Goal: Task Accomplishment & Management: Manage account settings

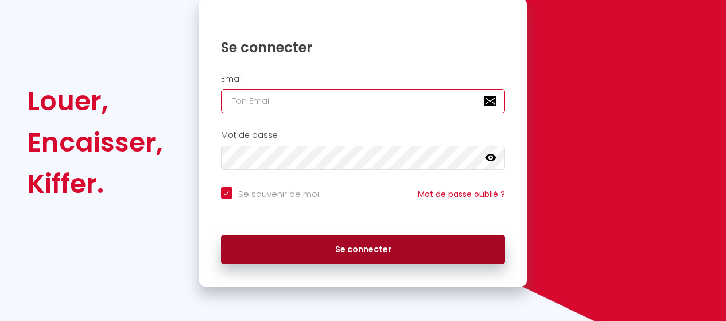
type input "[EMAIL_ADDRESS][DOMAIN_NAME]"
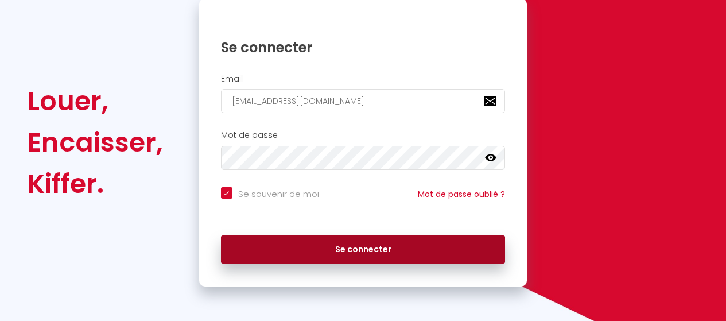
click at [300, 246] on button "Se connecter" at bounding box center [363, 249] width 285 height 29
checkbox input "true"
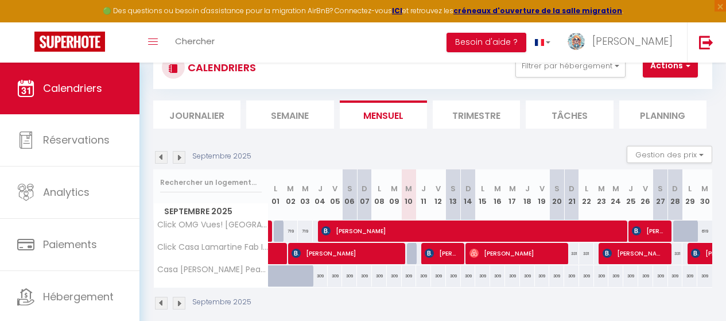
scroll to position [64, 0]
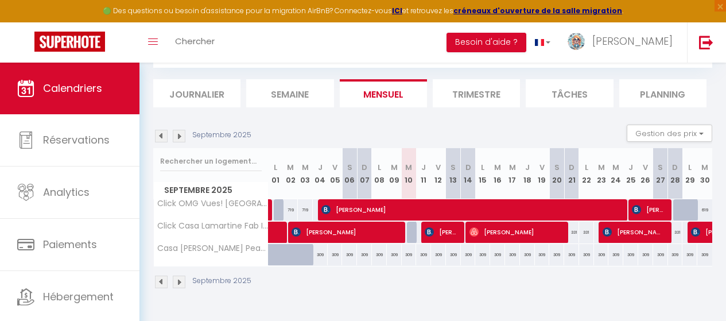
click at [160, 139] on img at bounding box center [161, 136] width 13 height 13
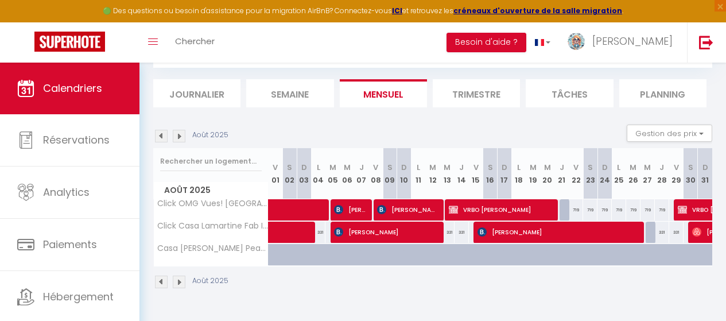
click at [160, 139] on img at bounding box center [161, 136] width 13 height 13
select select
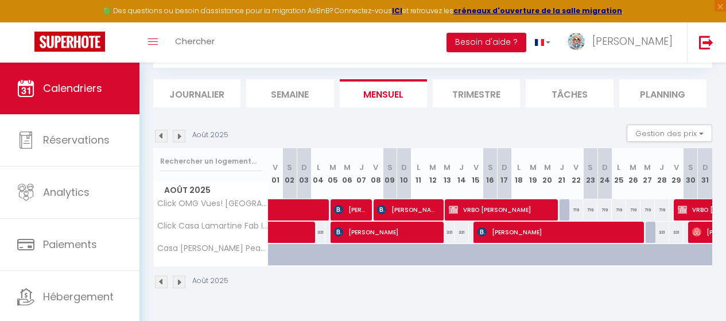
select select
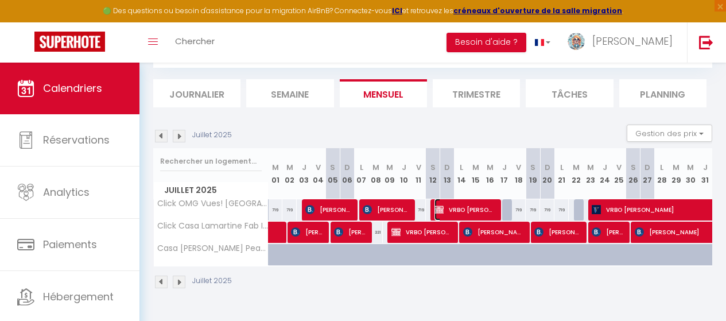
click at [476, 207] on span "VRBO [PERSON_NAME]" at bounding box center [464, 210] width 60 height 22
select select "OK"
select select "KO"
select select "0"
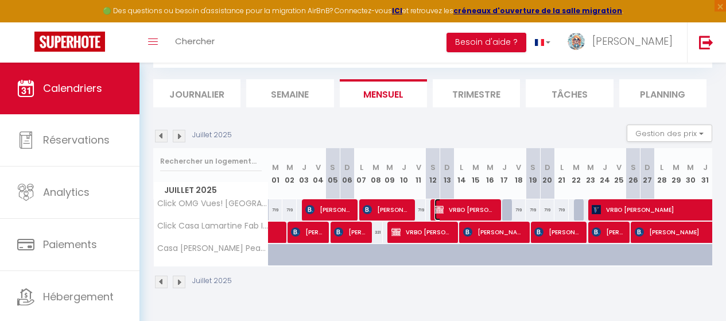
select select "1"
select select
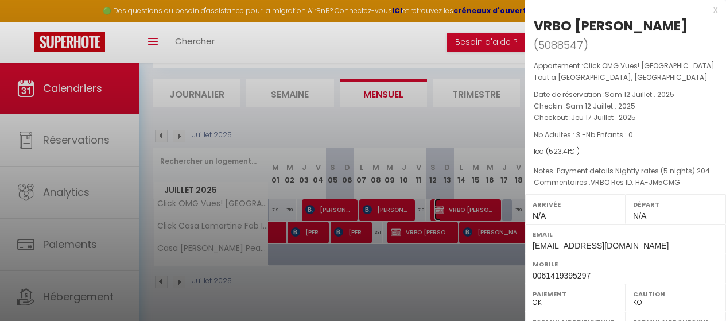
scroll to position [0, 0]
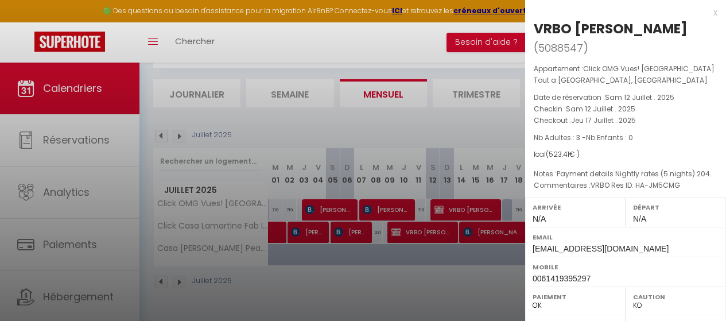
click at [224, 200] on div at bounding box center [363, 160] width 726 height 321
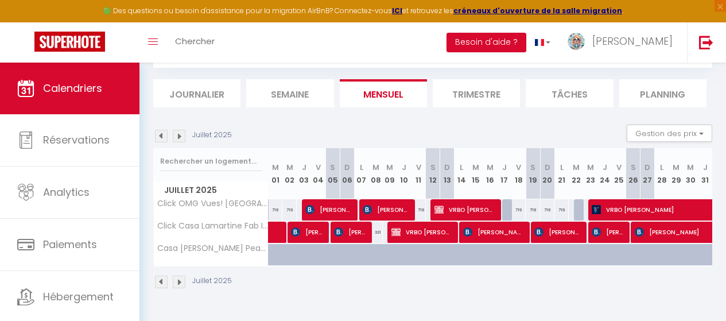
click at [160, 133] on img at bounding box center [161, 136] width 13 height 13
select select "KO"
select select "0"
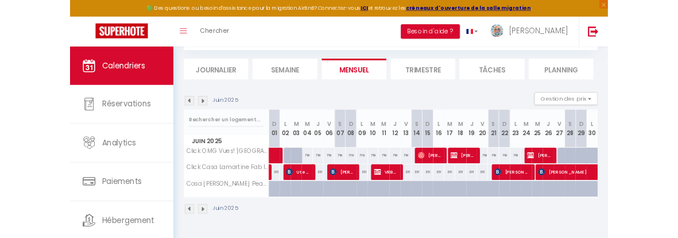
scroll to position [64, 0]
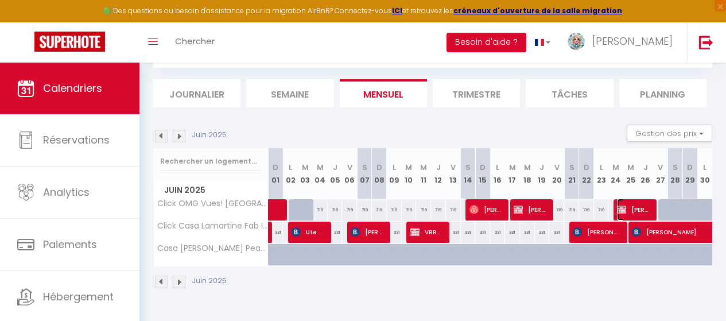
click at [622, 202] on span "[PERSON_NAME]" at bounding box center [633, 210] width 33 height 22
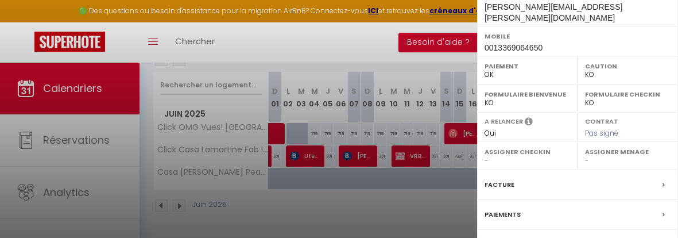
scroll to position [327, 0]
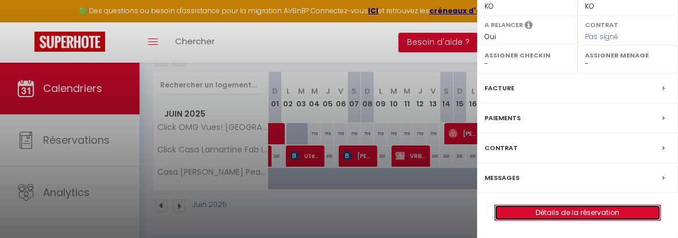
click at [616, 214] on link "Détails de la réservation" at bounding box center [577, 212] width 165 height 15
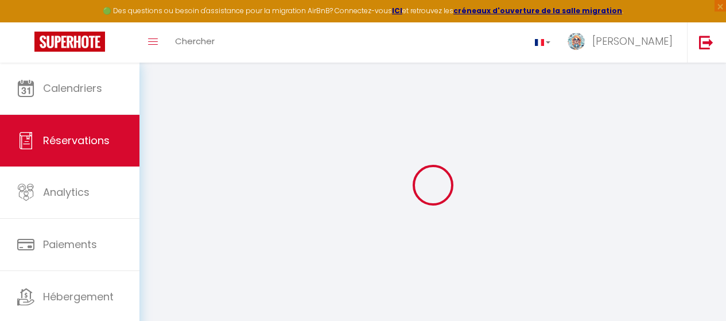
select select
checkbox input "false"
select select
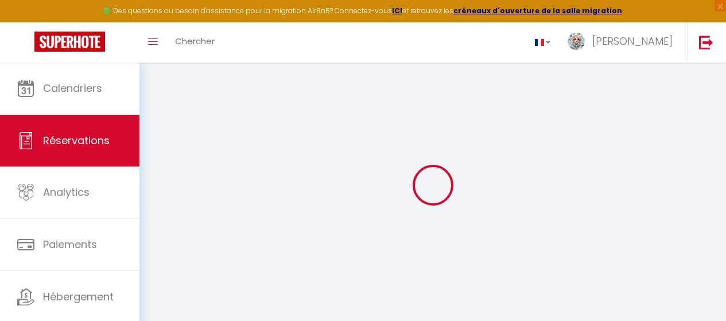
checkbox input "false"
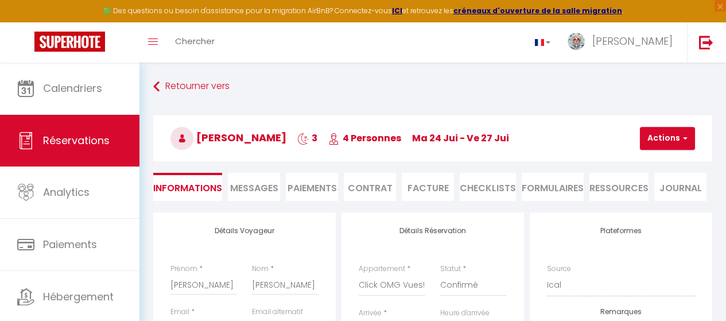
select select
checkbox input "false"
type textarea "[PERSON_NAME], I am an executive who recently left CMA CGM / CEVA Logistics. I …"
type textarea "VRBO CLIENT The Secret Provence Gem PAID 1,753.96 EUROS 584.6 EUROS PER NIGHT"
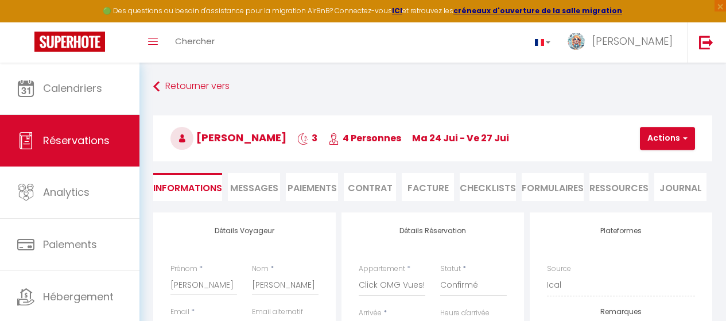
type input "100"
select select
checkbox input "false"
select select
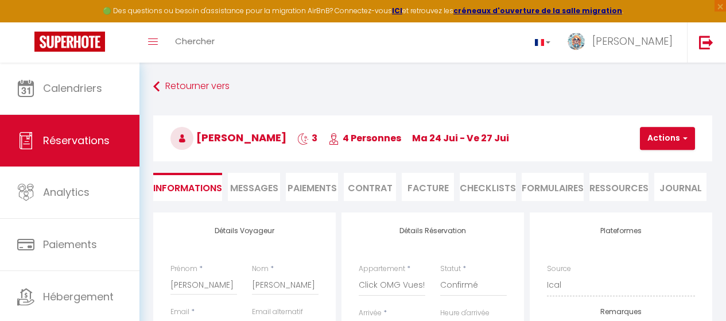
select select
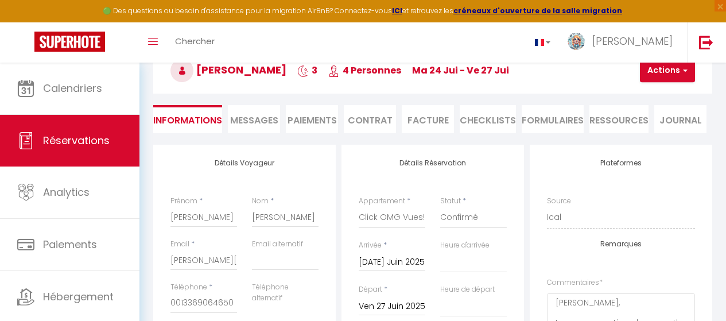
scroll to position [111, 0]
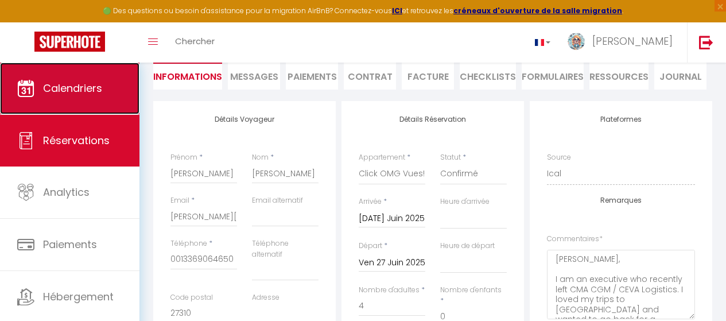
click at [74, 76] on link "Calendriers" at bounding box center [69, 89] width 139 height 52
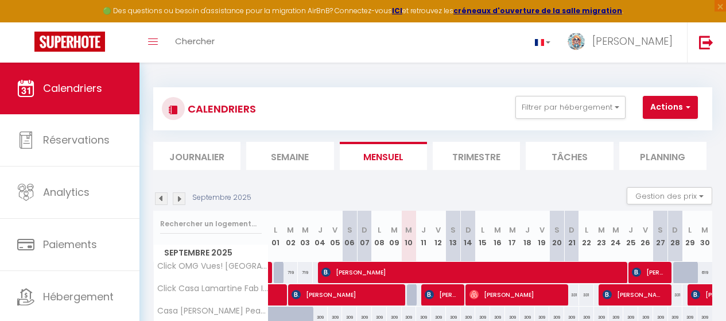
click at [158, 197] on img at bounding box center [161, 198] width 13 height 13
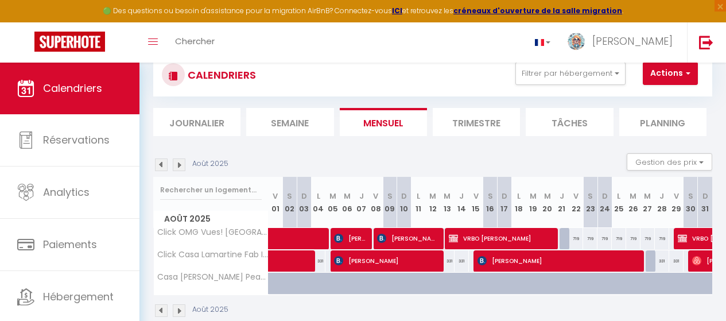
scroll to position [64, 0]
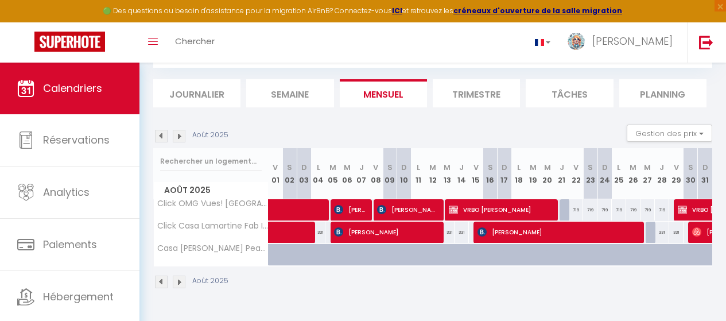
click at [699, 307] on div "CALENDRIERS Filtrer par hébergement Tous Click OMG Vues! Provence Tout a Pied P…" at bounding box center [432, 157] width 586 height 314
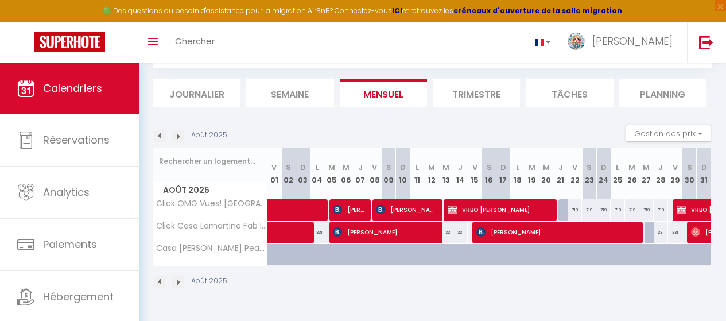
scroll to position [0, 0]
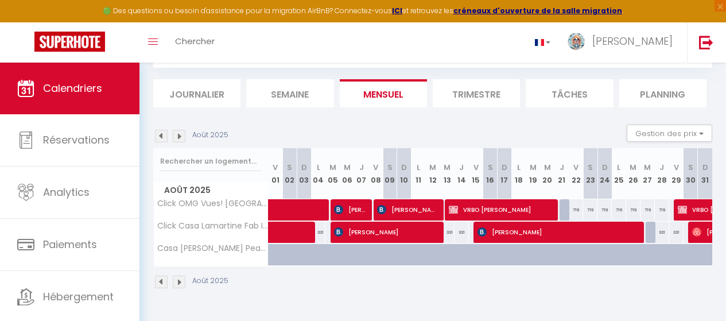
click at [162, 282] on img at bounding box center [161, 281] width 13 height 13
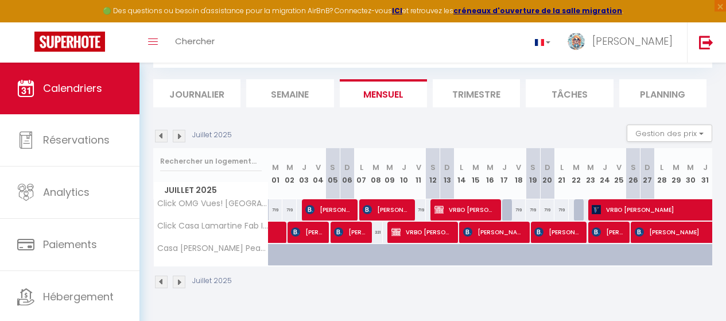
click at [163, 282] on body "🟢 Des questions ou besoin d'assistance pour la migration AirBnB? Connectez-vous…" at bounding box center [363, 160] width 726 height 321
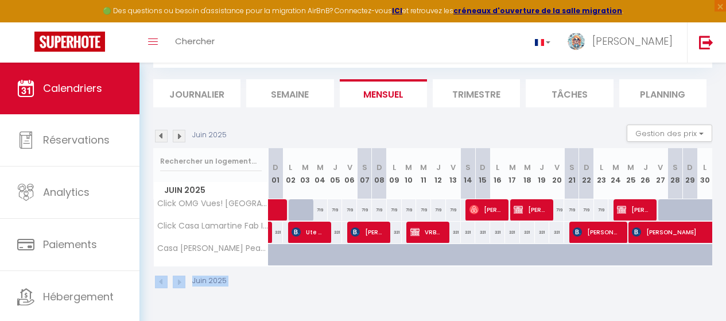
click at [161, 279] on img at bounding box center [161, 281] width 13 height 13
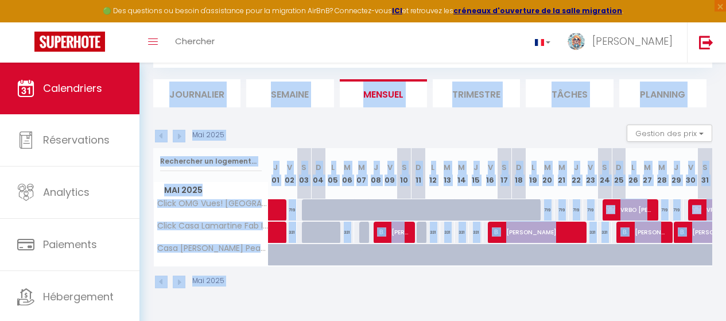
scroll to position [64, 0]
click at [176, 134] on img at bounding box center [179, 136] width 13 height 13
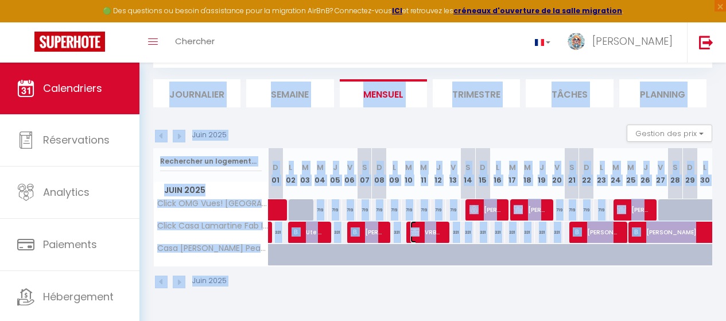
click at [436, 232] on span "VRBO [PERSON_NAME]" at bounding box center [426, 232] width 33 height 22
select select "OK"
select select "KO"
select select "0"
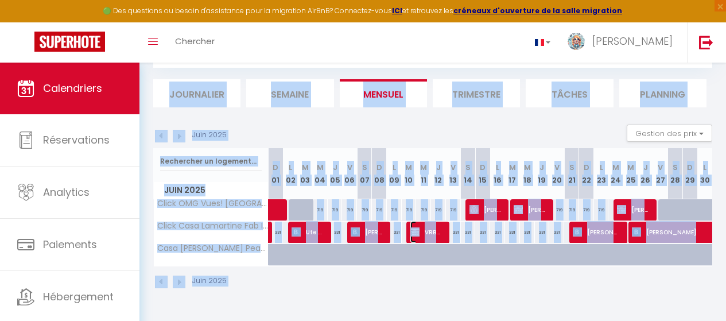
select select "1"
select select
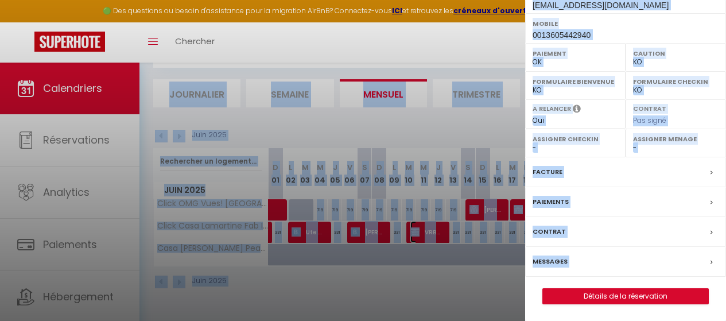
scroll to position [244, 0]
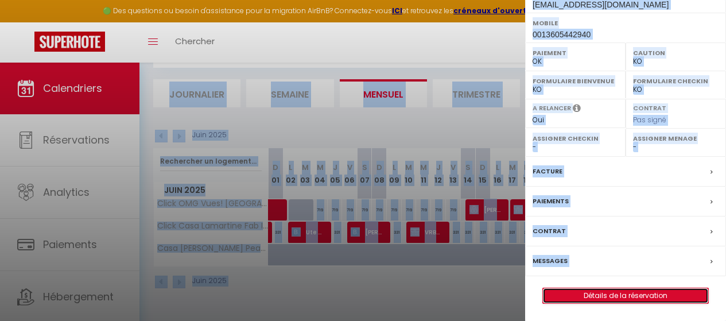
click at [641, 291] on link "Détails de la réservation" at bounding box center [625, 295] width 165 height 15
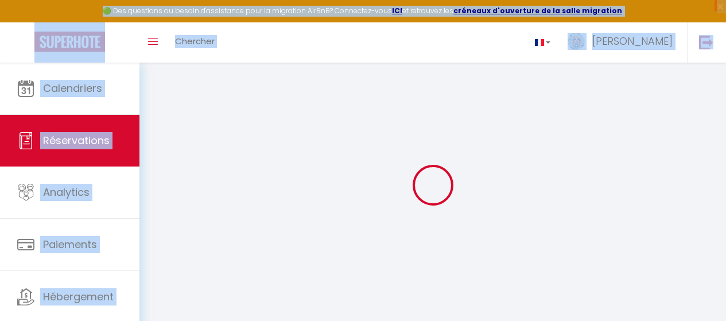
type input "VRBO [PERSON_NAME]"
type input "[PERSON_NAME]"
type input "[EMAIL_ADDRESS][DOMAIN_NAME]"
type input "0013605442940"
select select "US"
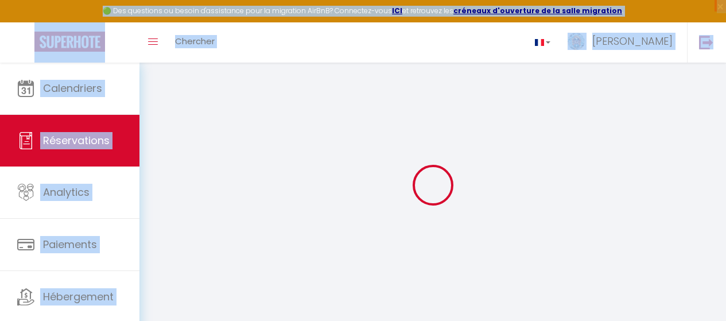
select select "43393"
select select "1"
type input "[DATE] Juin 2025"
select select
type input "Ven 13 Juin 2025"
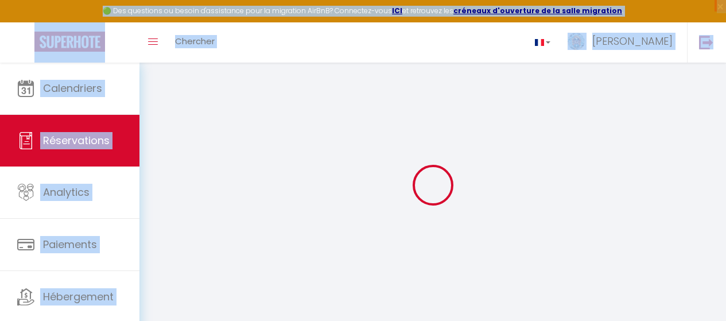
select select
type input "4"
select select "12"
select select
type input "993"
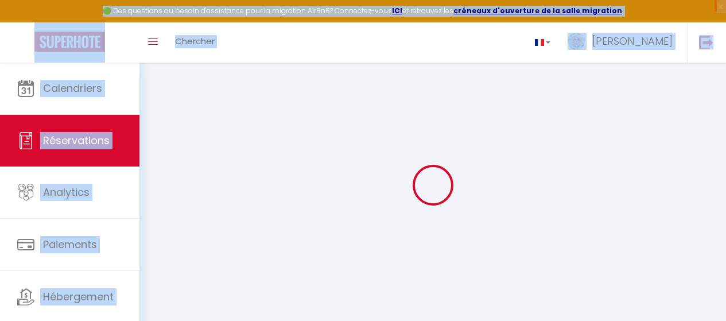
checkbox input "false"
select select "73"
type input "0"
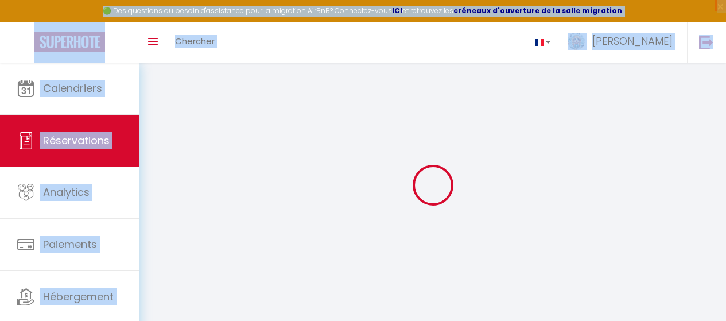
select select
select select "14"
checkbox input "false"
select select
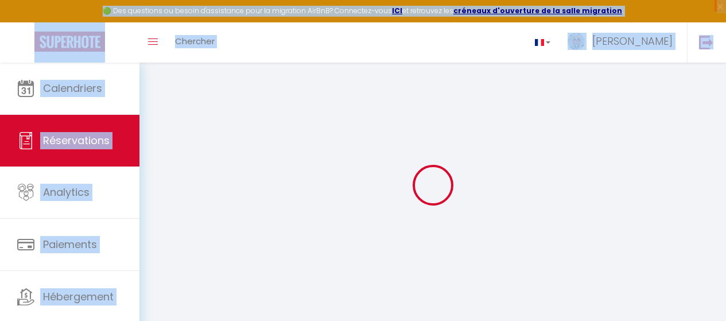
select select
checkbox input "false"
select select
checkbox input "false"
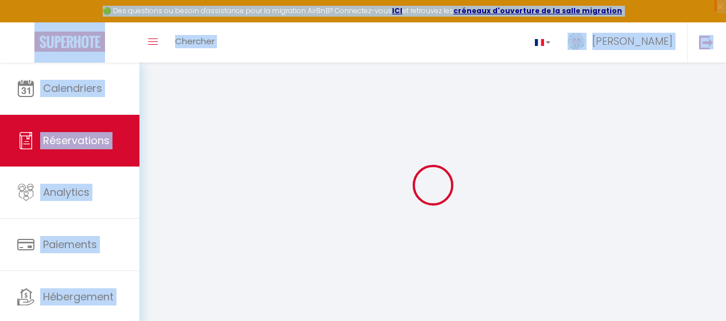
select select
checkbox input "false"
type textarea "Payment details 3 nights Total guest payment 846.20"
type textarea "Hello! We are so very excited to lease your home. Is it possible to check out a…"
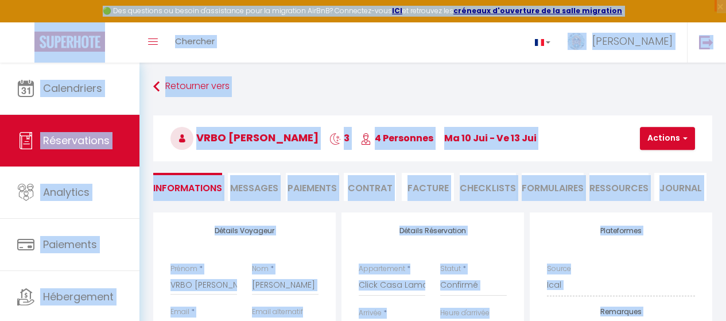
type input "70"
select select
checkbox input "false"
select select
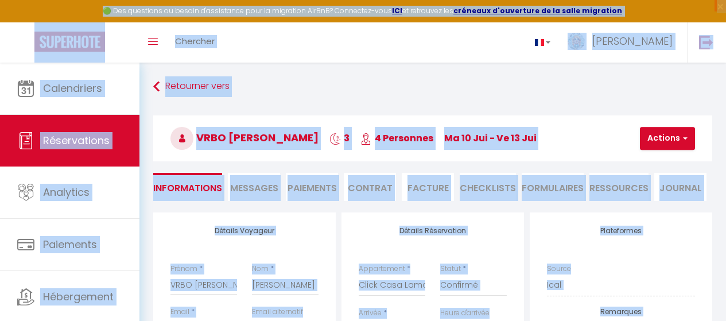
select select
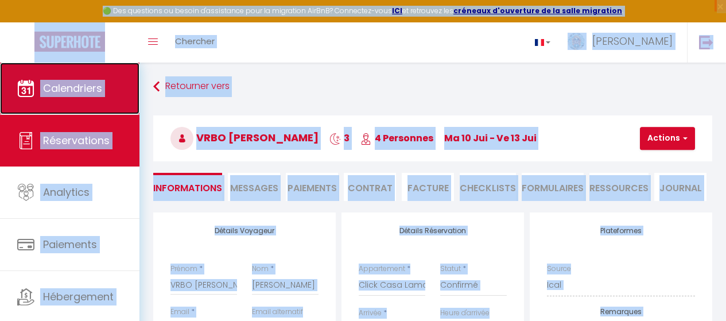
click at [36, 104] on link "Calendriers" at bounding box center [69, 89] width 139 height 52
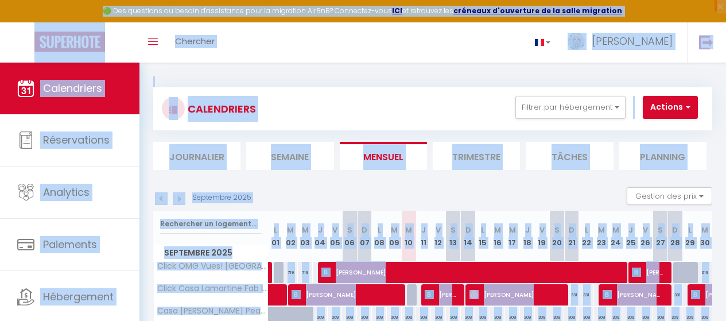
click at [164, 200] on img at bounding box center [161, 198] width 13 height 13
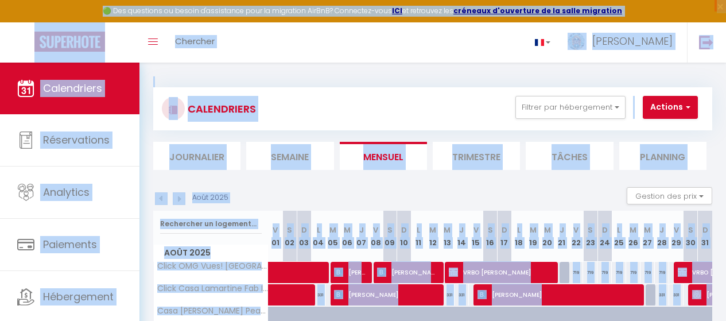
click at [164, 200] on img at bounding box center [161, 198] width 13 height 13
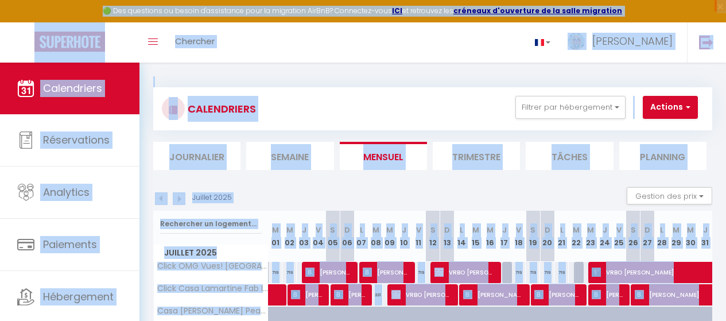
click at [181, 203] on img at bounding box center [179, 198] width 13 height 13
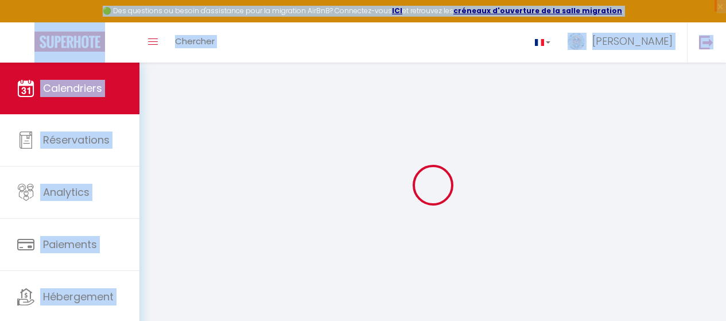
select select
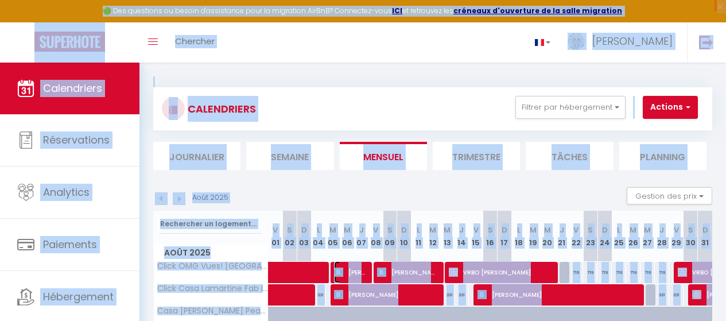
click at [351, 264] on span "[PERSON_NAME]" at bounding box center [350, 272] width 32 height 22
select select "OK"
select select "0"
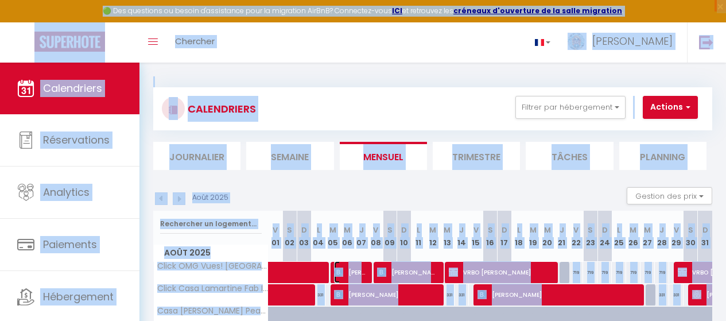
select select "1"
select select
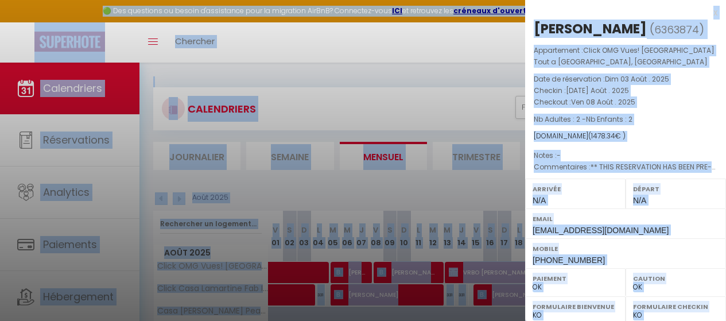
click at [413, 263] on div at bounding box center [363, 160] width 726 height 321
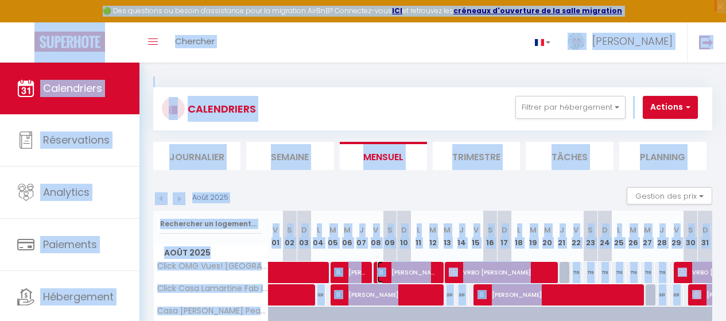
click at [418, 267] on span "[PERSON_NAME]" at bounding box center [407, 272] width 60 height 22
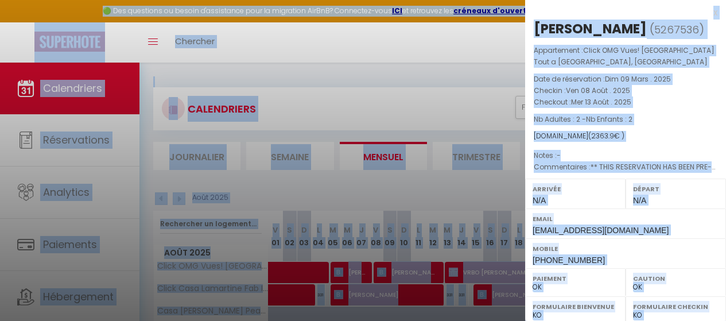
click at [477, 266] on div at bounding box center [363, 160] width 726 height 321
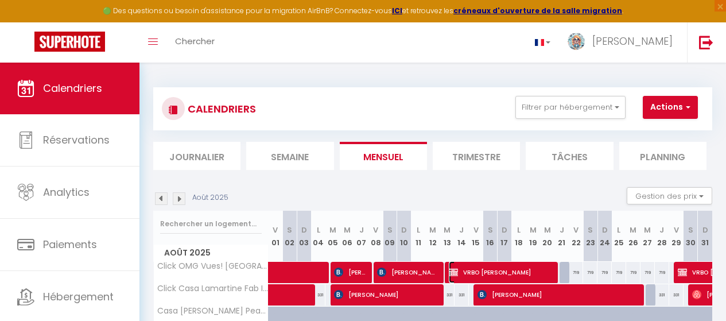
click at [477, 266] on span "VRBO [PERSON_NAME]" at bounding box center [499, 272] width 101 height 22
select select "KO"
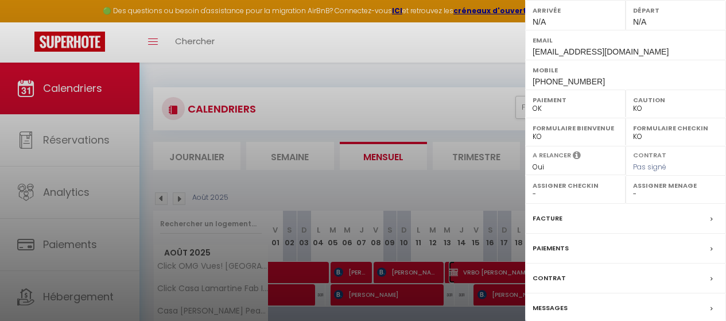
scroll to position [244, 0]
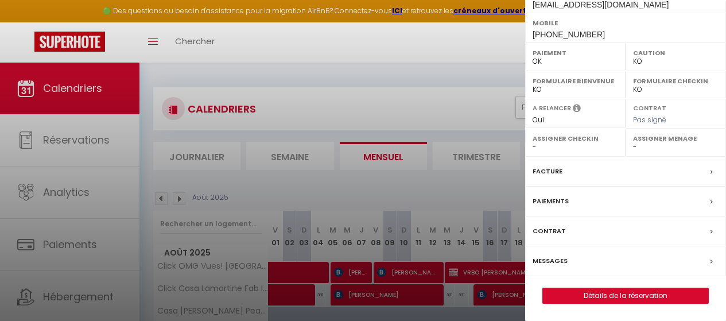
click at [573, 201] on div "Paiements" at bounding box center [625, 201] width 201 height 30
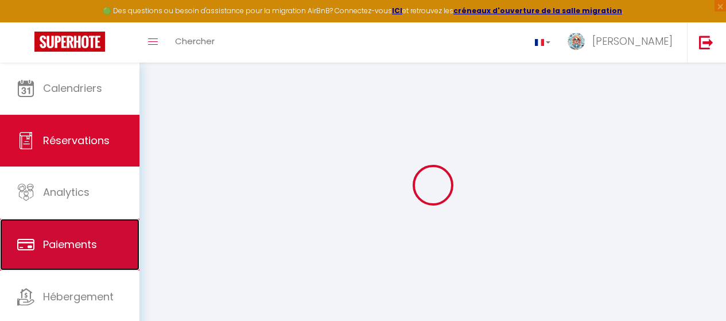
click at [102, 240] on link "Paiements" at bounding box center [69, 245] width 139 height 52
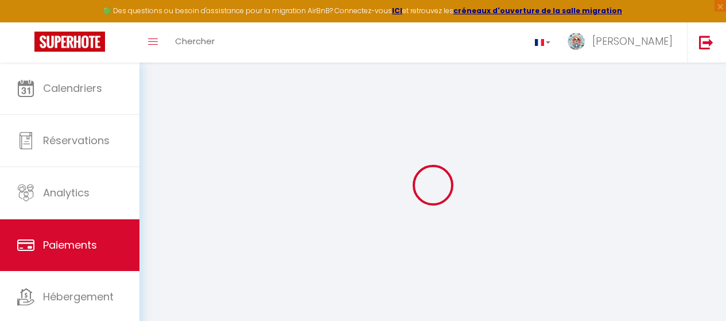
select select "2"
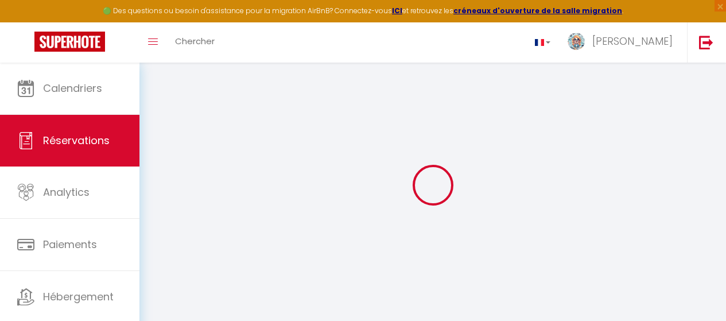
select select
checkbox input "false"
select select
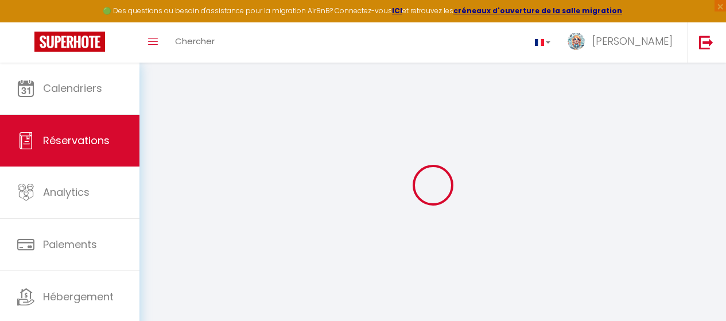
checkbox input "false"
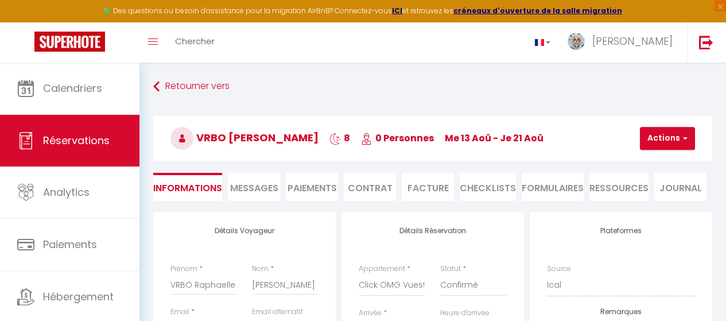
select select
checkbox input "false"
type textarea "RESERVATION ID HA-FCRRZ6"
type textarea "6 adults 1 child Total traveler payment € 3,726.18"
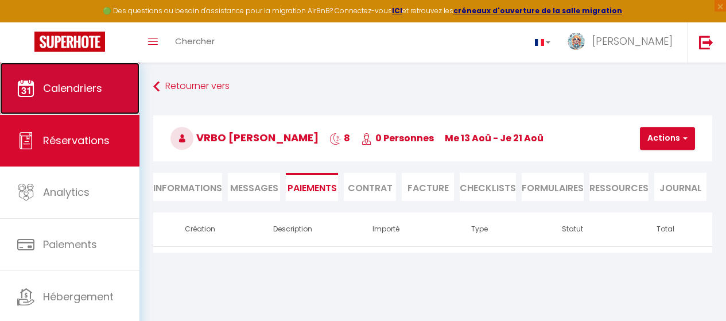
click at [106, 91] on link "Calendriers" at bounding box center [69, 89] width 139 height 52
